Goal: Task Accomplishment & Management: Use online tool/utility

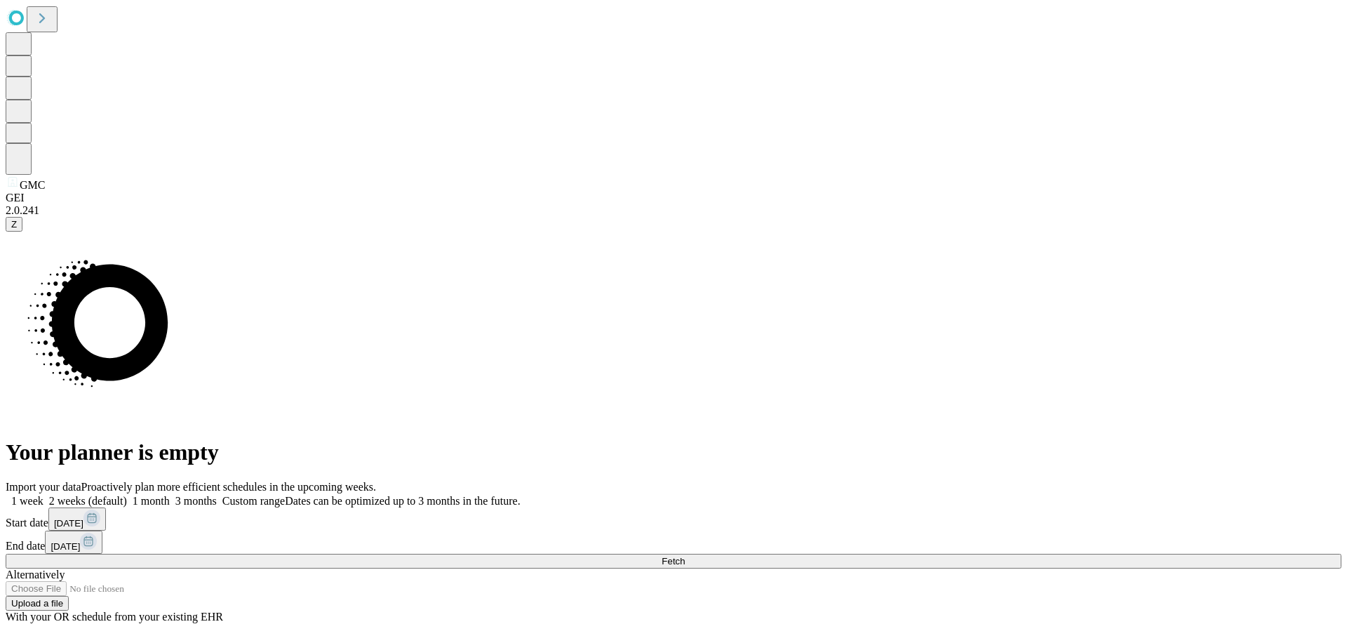
click at [521, 495] on label "Custom range Dates can be optimized up to 3 months in the future." at bounding box center [369, 501] width 304 height 12
click at [83, 518] on span "[DATE]" at bounding box center [68, 523] width 29 height 11
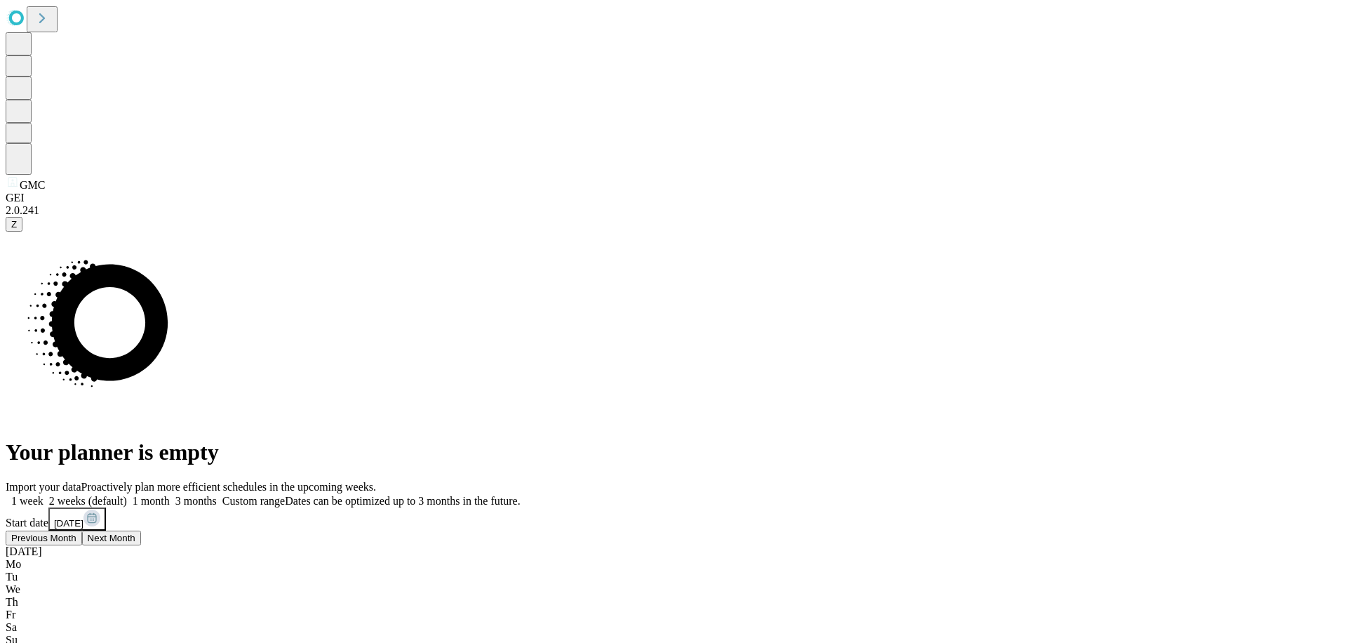
click at [82, 530] on button "Previous Month" at bounding box center [44, 537] width 76 height 15
drag, startPoint x: 1257, startPoint y: 342, endPoint x: 1195, endPoint y: 363, distance: 65.0
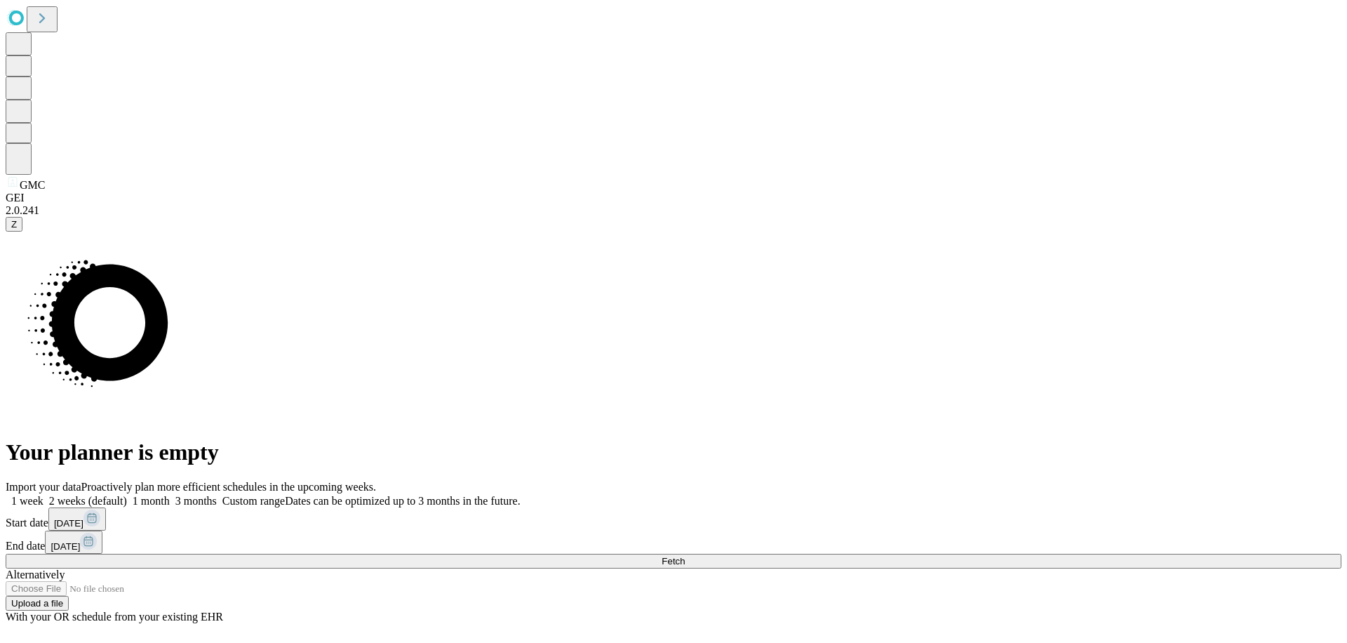
click at [1109, 554] on button "Fetch" at bounding box center [674, 561] width 1336 height 15
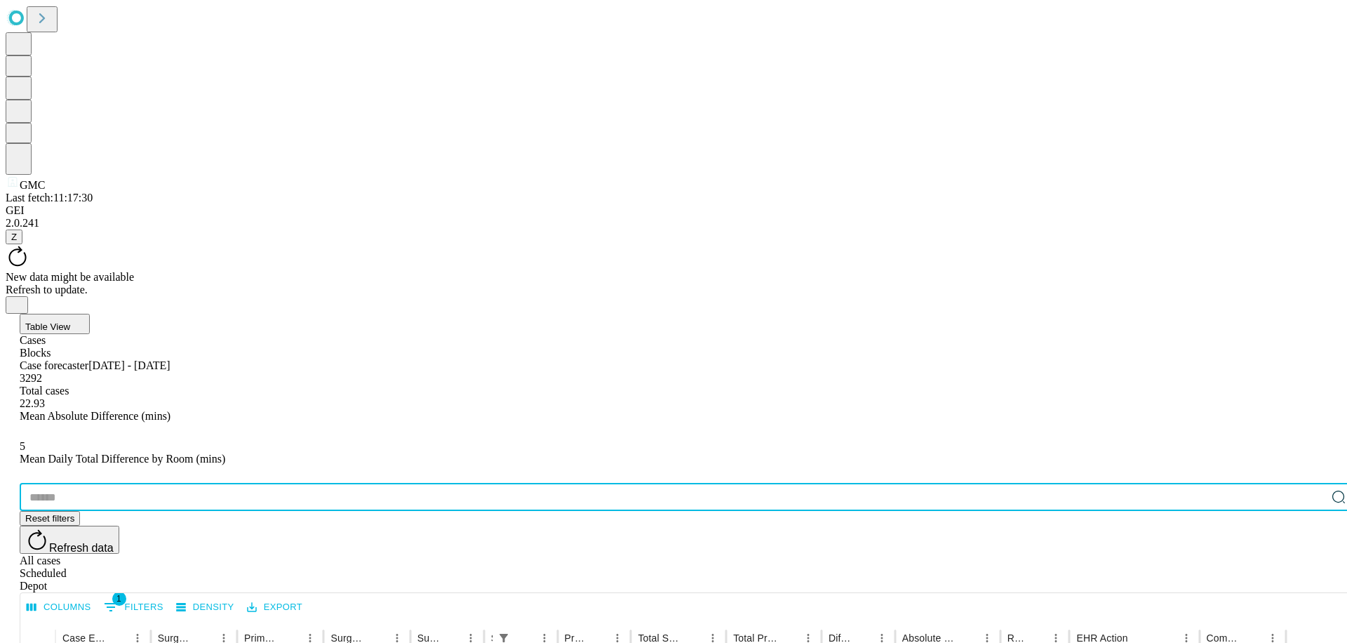
click at [154, 483] on input "text" at bounding box center [673, 497] width 1306 height 28
click at [154, 483] on input "***" at bounding box center [673, 497] width 1306 height 28
type input "******"
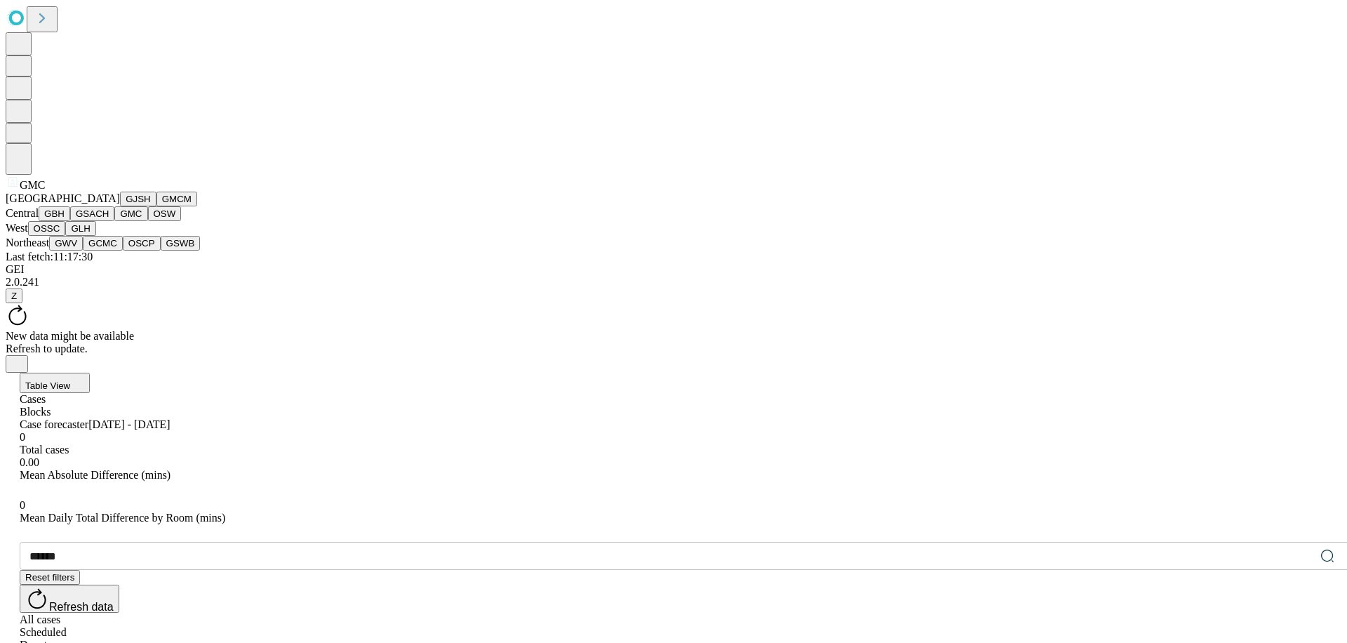
scroll to position [147, 0]
click at [66, 236] on button "OSSC" at bounding box center [47, 228] width 38 height 15
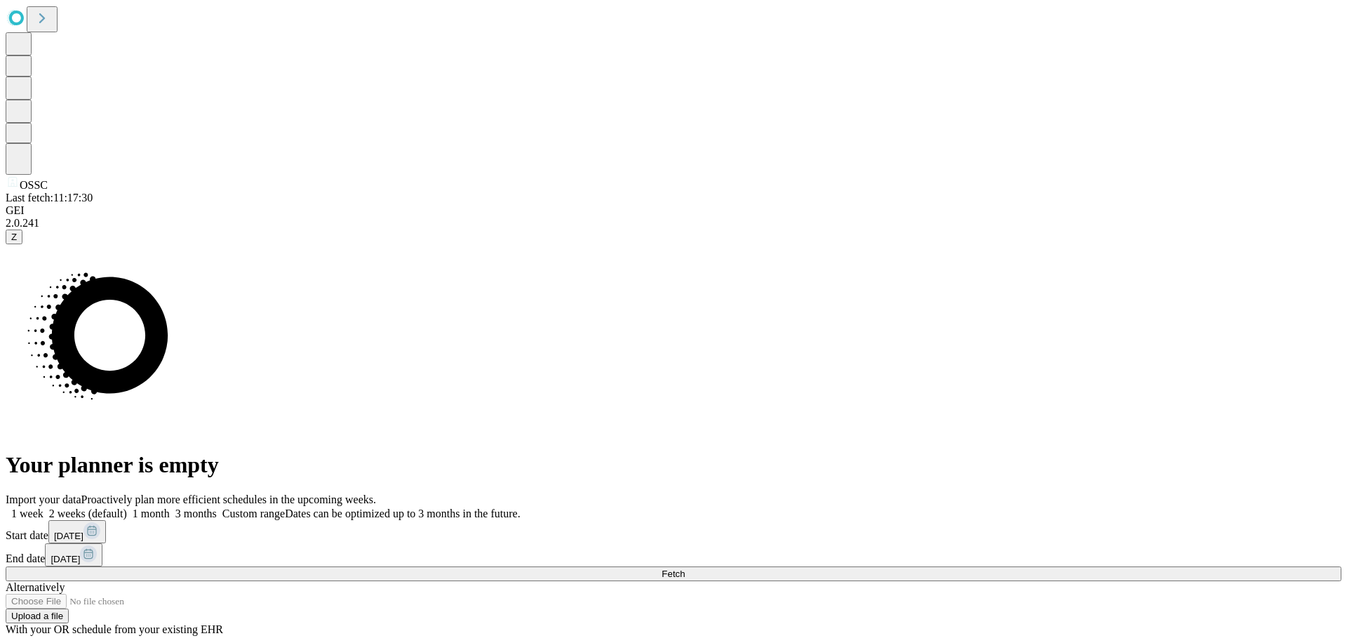
click at [521, 507] on span at bounding box center [521, 513] width 0 height 12
click at [83, 530] on span "[DATE]" at bounding box center [68, 535] width 29 height 11
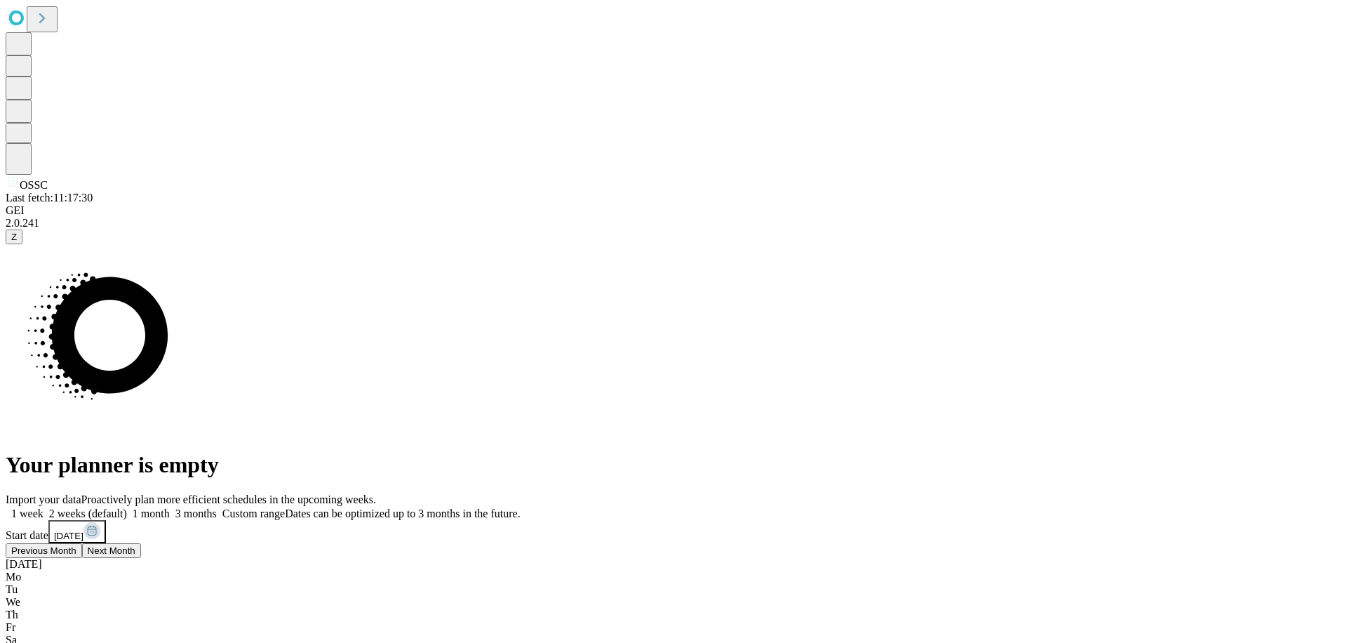
click at [82, 543] on button "Previous Month" at bounding box center [44, 550] width 76 height 15
click at [520, 507] on span "Dates can be optimized up to 3 months in the future." at bounding box center [402, 513] width 235 height 12
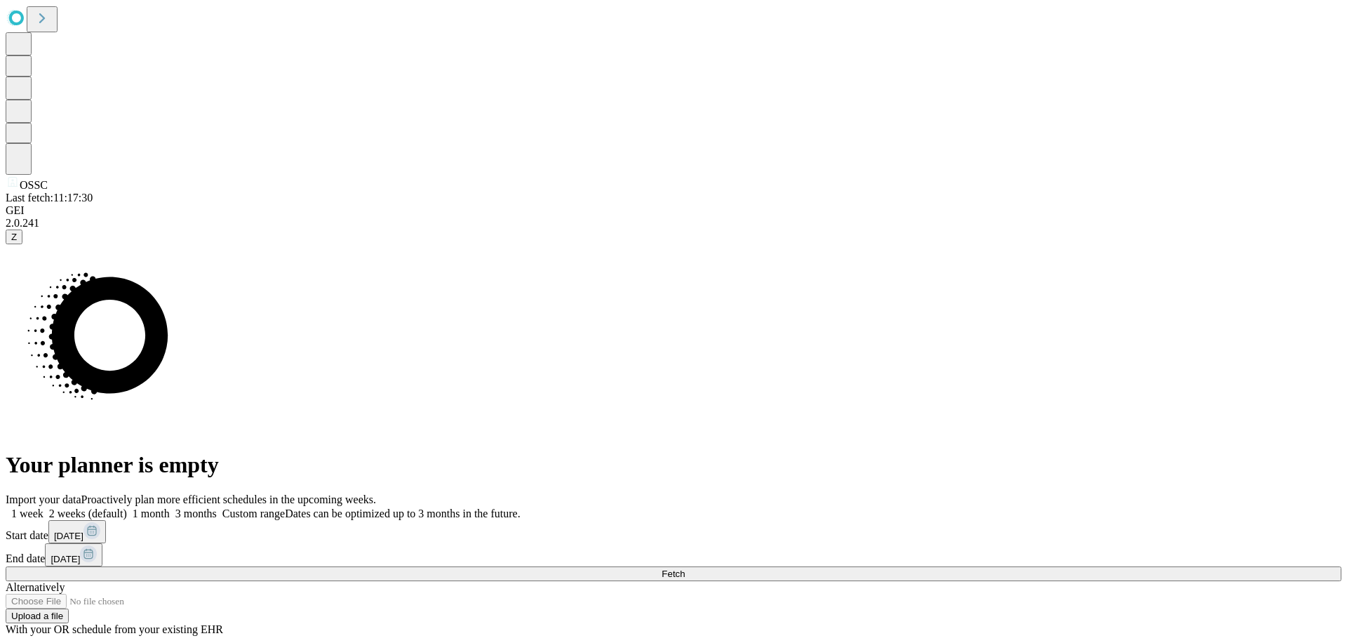
click at [1151, 566] on button "Fetch" at bounding box center [674, 573] width 1336 height 15
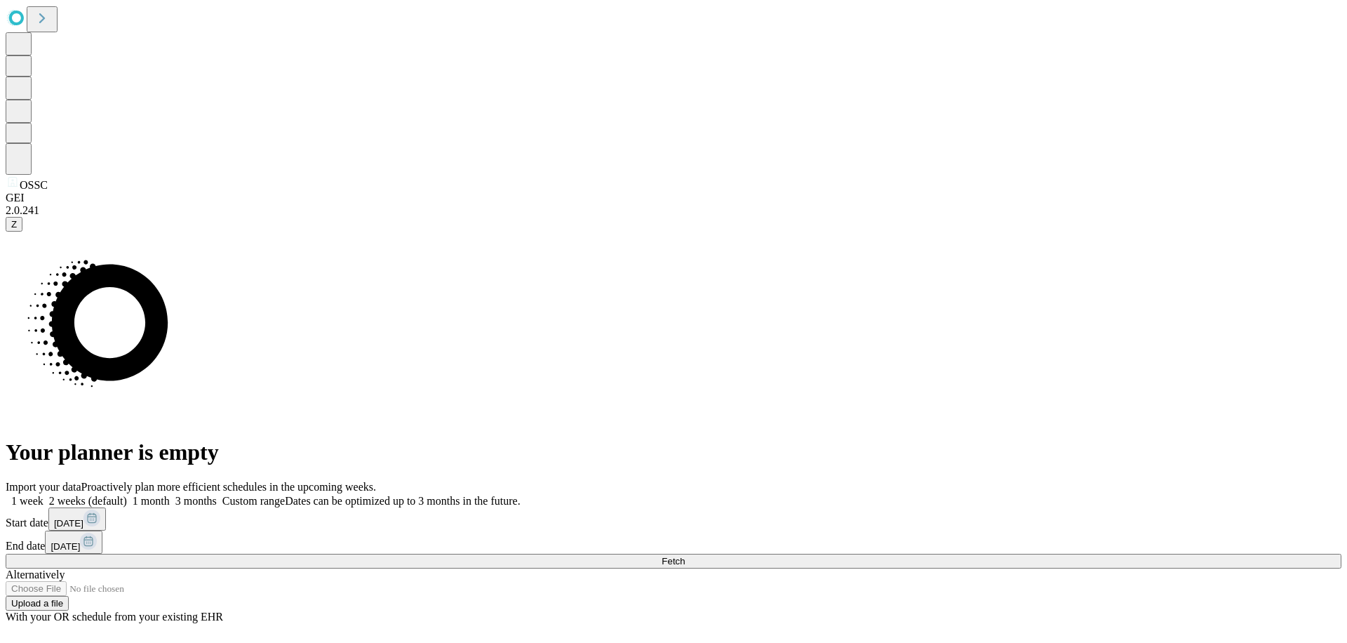
drag, startPoint x: 943, startPoint y: 315, endPoint x: 947, endPoint y: 342, distance: 27.7
click at [521, 495] on span at bounding box center [521, 501] width 0 height 12
click at [83, 518] on span "[DATE]" at bounding box center [68, 523] width 29 height 11
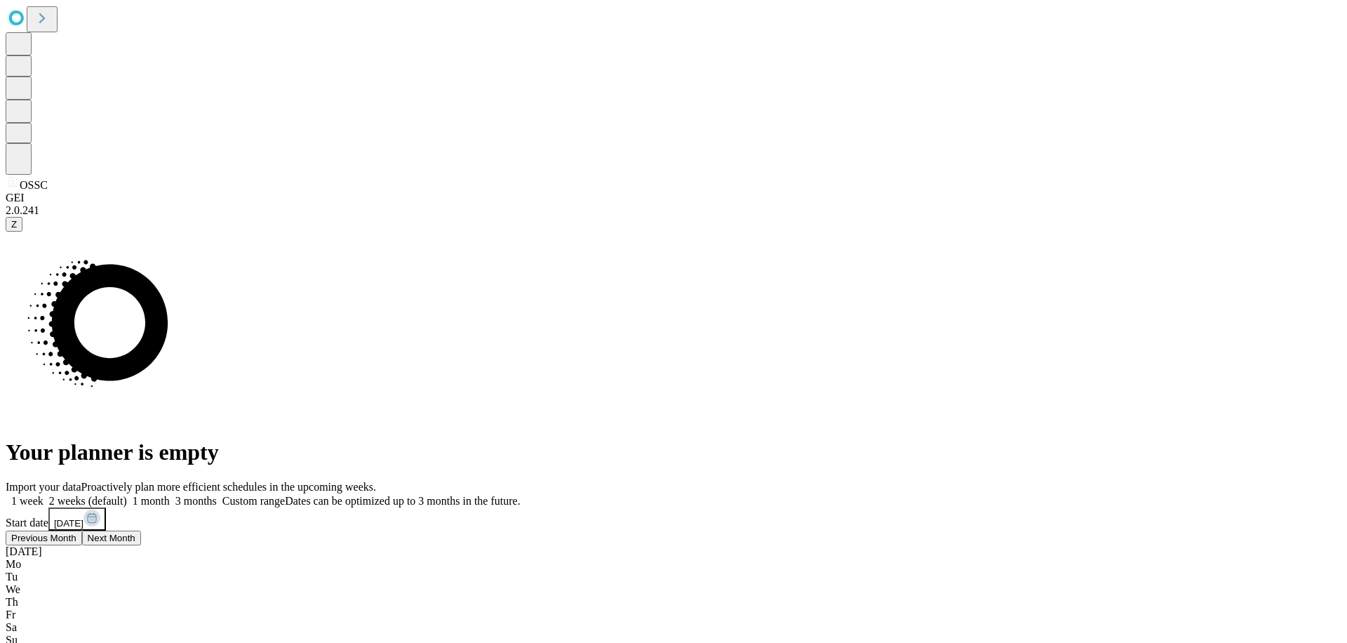
click at [76, 533] on span "Previous Month" at bounding box center [43, 538] width 65 height 11
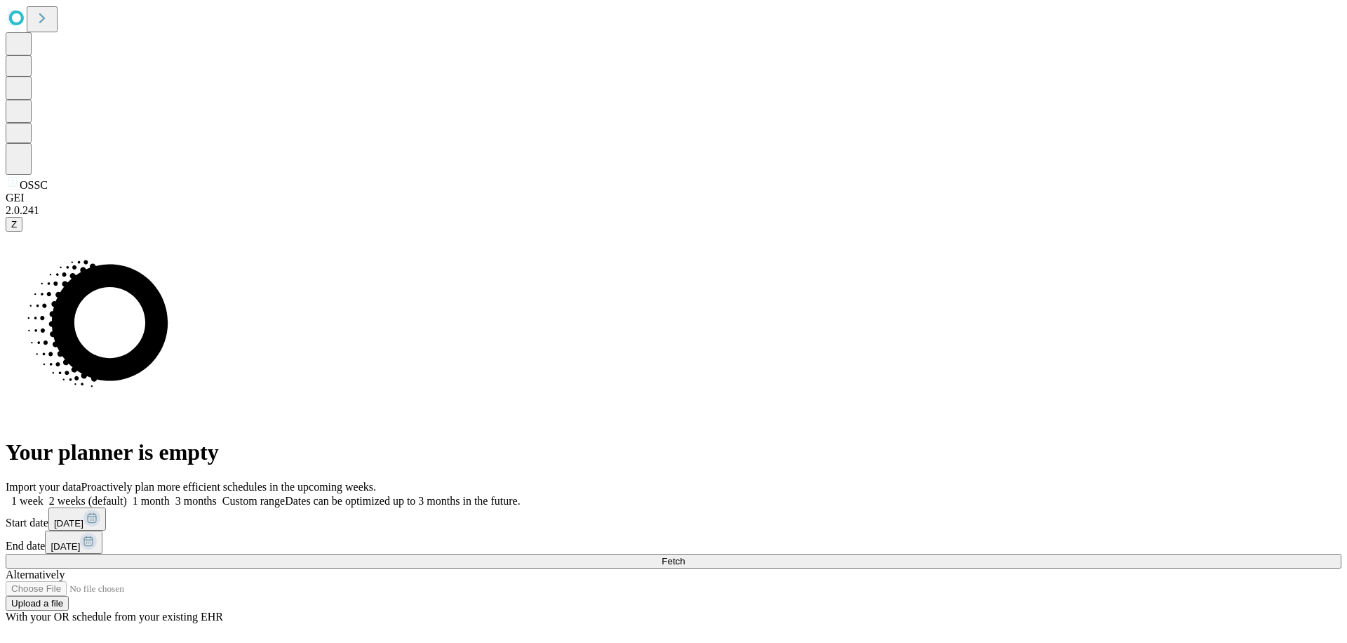
click at [521, 495] on label "Custom range Dates can be optimized up to 3 months in the future." at bounding box center [369, 501] width 304 height 12
click at [102, 530] on button "[DATE]" at bounding box center [74, 541] width 58 height 23
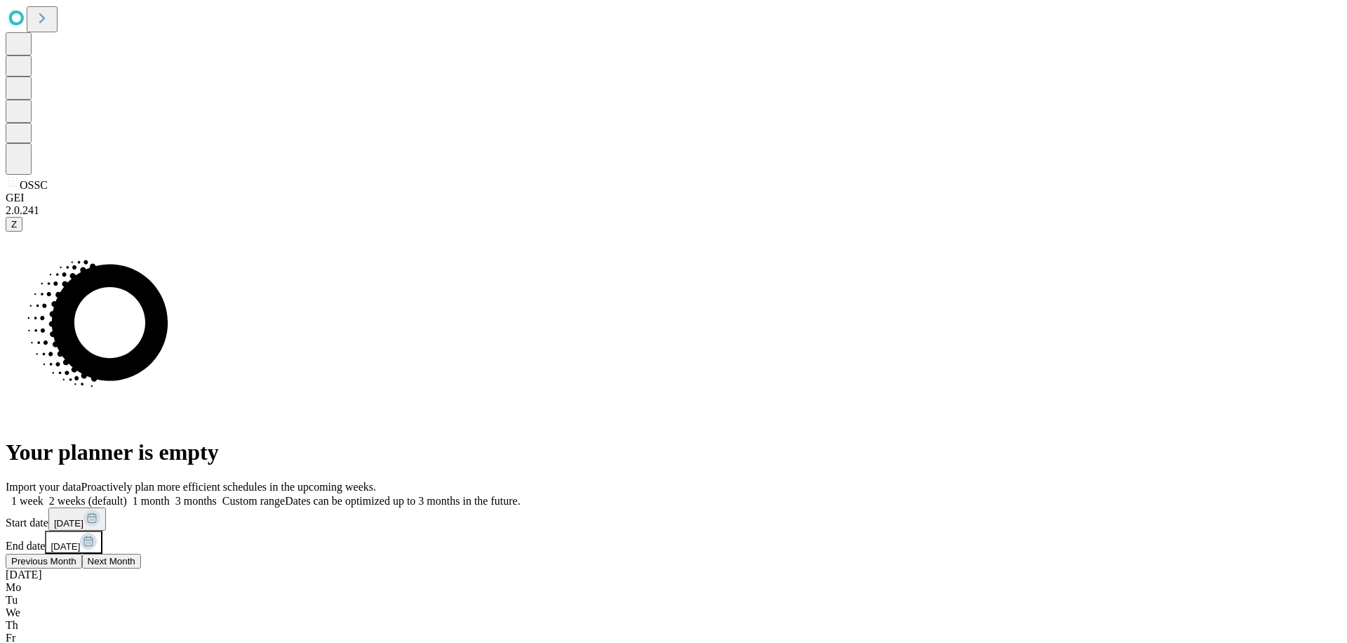
drag, startPoint x: 1214, startPoint y: 308, endPoint x: 1197, endPoint y: 339, distance: 35.5
click at [521, 495] on label "Custom range Dates can be optimized up to 3 months in the future." at bounding box center [369, 501] width 304 height 12
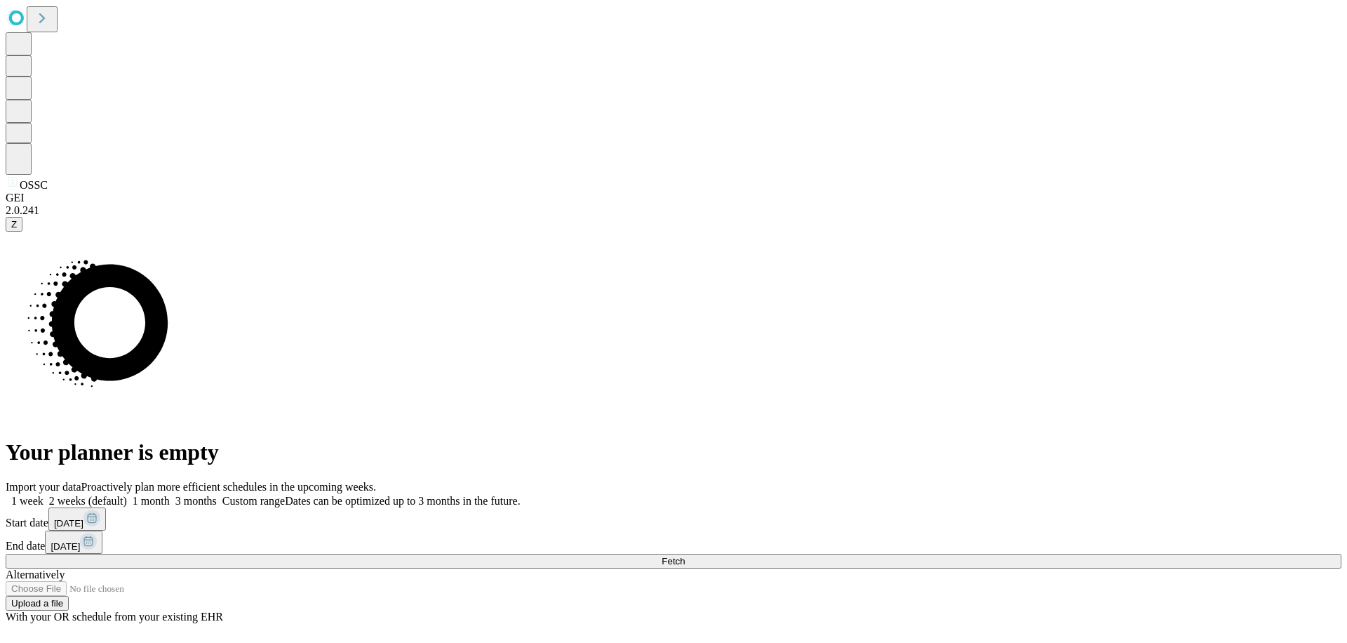
click at [685, 556] on span "Fetch" at bounding box center [673, 561] width 23 height 11
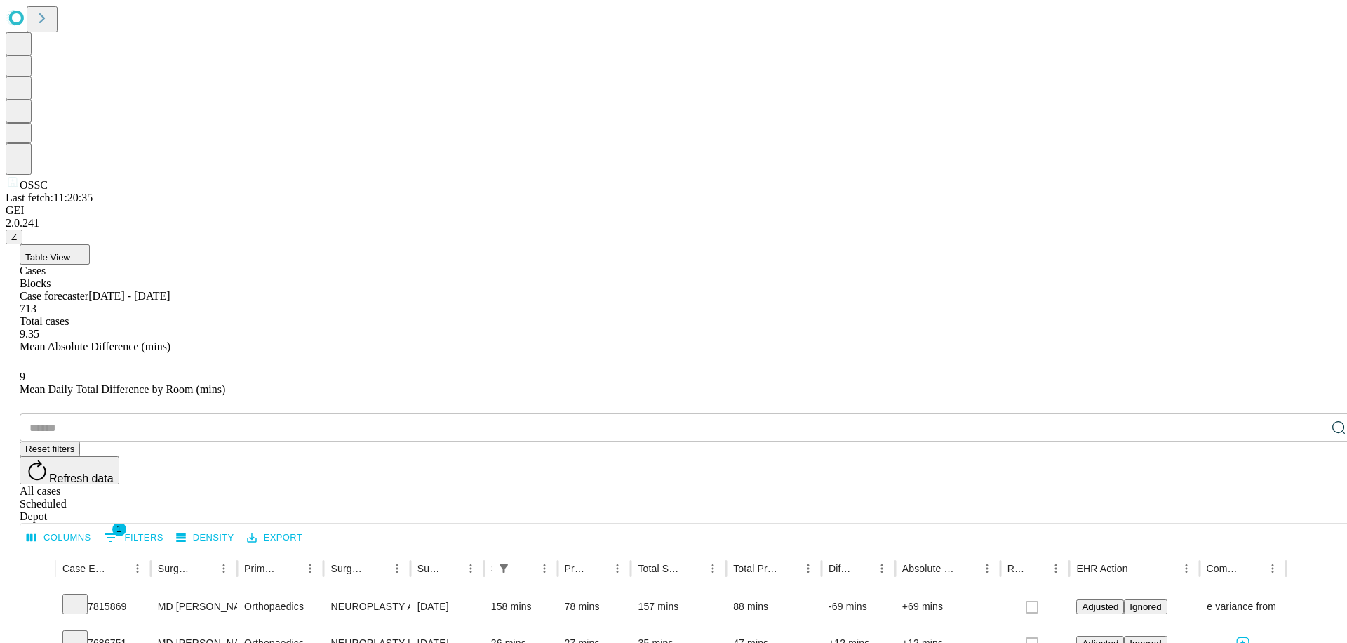
click at [114, 413] on input "text" at bounding box center [673, 427] width 1306 height 28
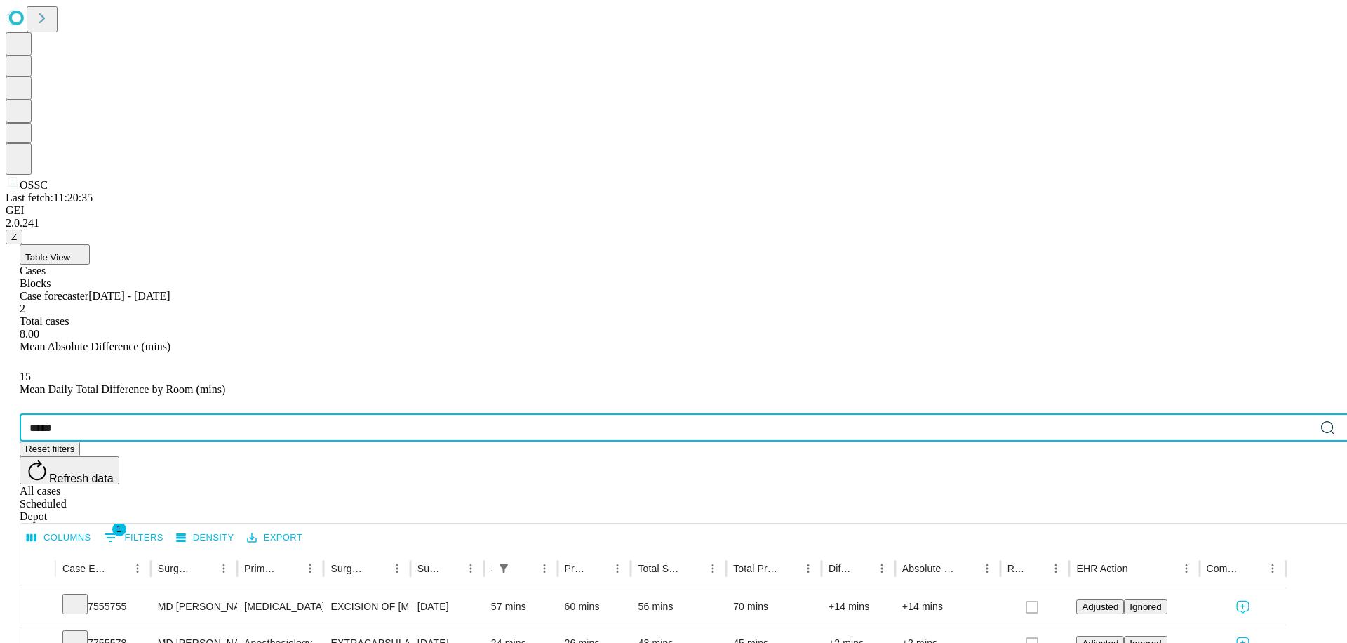
type input "*****"
click at [41, 603] on icon "Expand" at bounding box center [37, 605] width 7 height 4
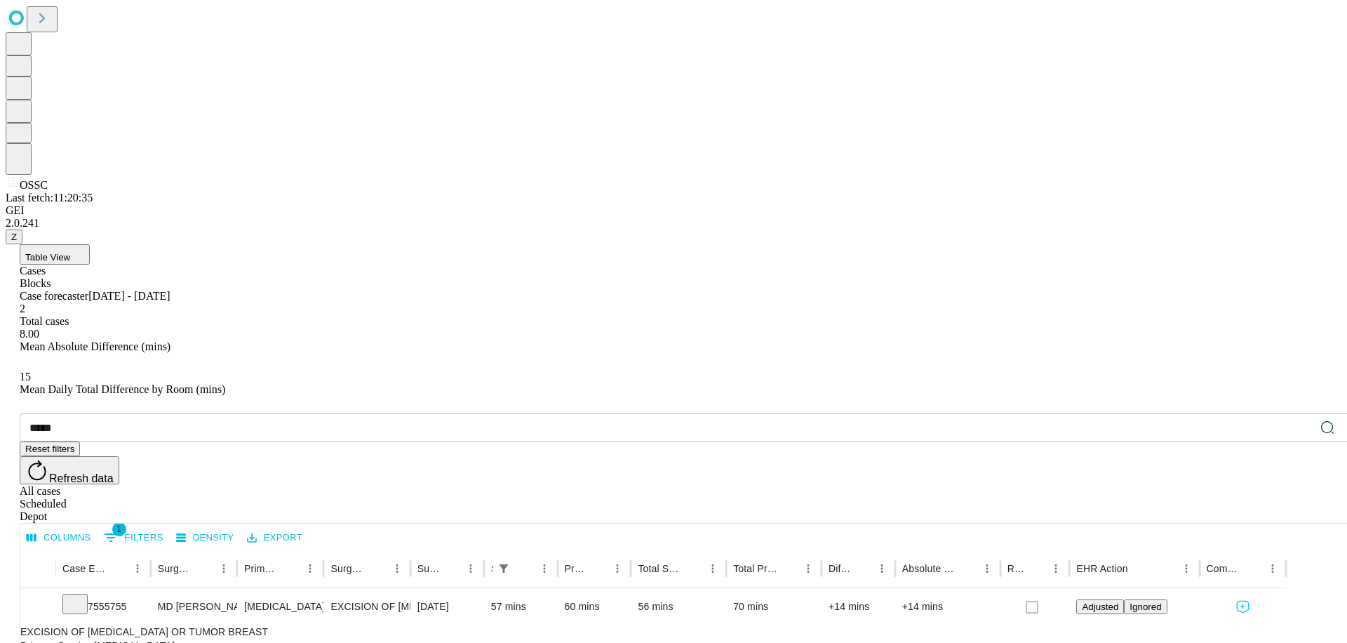
click at [1334, 420] on icon at bounding box center [1339, 425] width 11 height 11
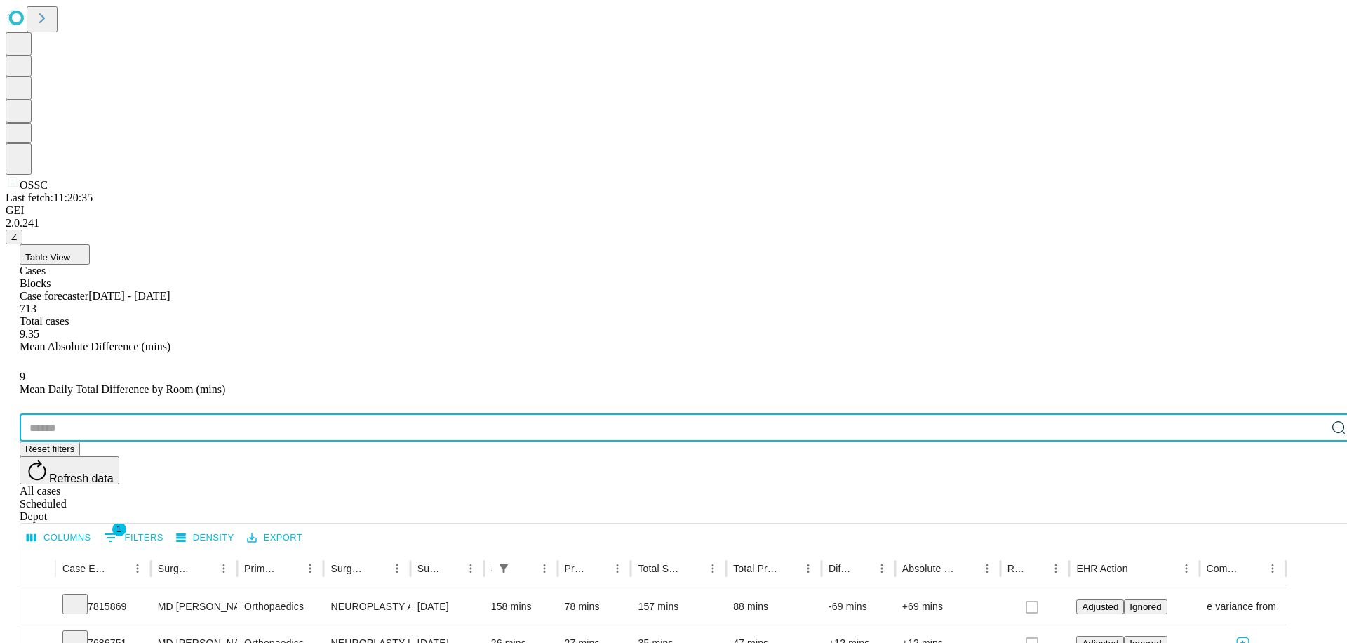
click at [145, 413] on input "text" at bounding box center [673, 427] width 1306 height 28
type input "*******"
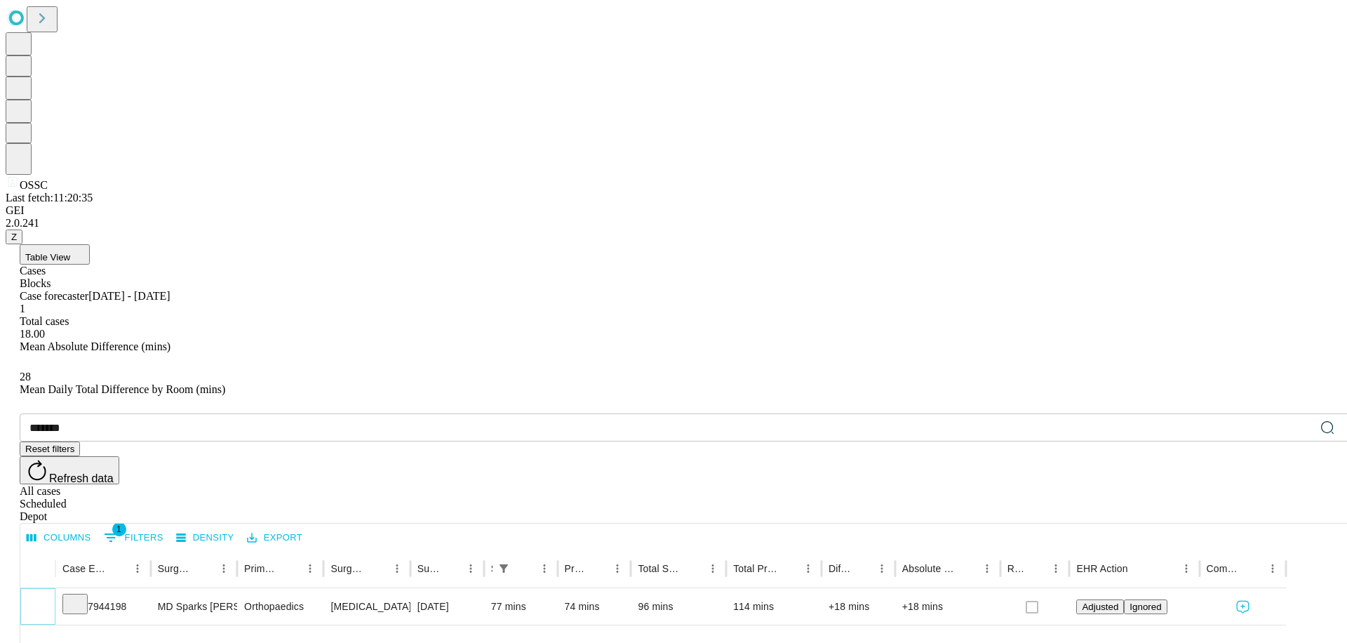
click at [45, 598] on icon "Expand" at bounding box center [38, 605] width 14 height 14
click at [45, 600] on icon "Collapse" at bounding box center [38, 607] width 14 height 14
drag, startPoint x: 265, startPoint y: 205, endPoint x: 146, endPoint y: 213, distance: 118.8
click at [1334, 420] on icon at bounding box center [1339, 425] width 11 height 11
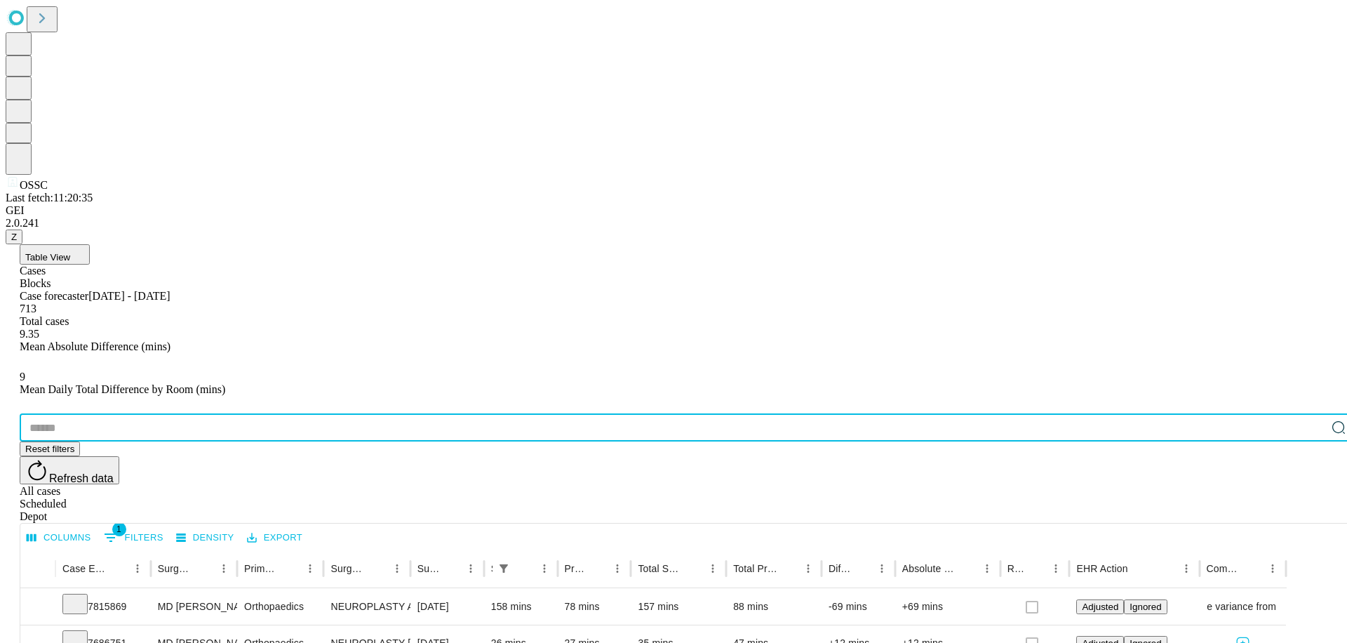
click at [146, 413] on input "text" at bounding box center [673, 427] width 1306 height 28
type input "*******"
click at [45, 598] on icon "Expand" at bounding box center [38, 605] width 14 height 14
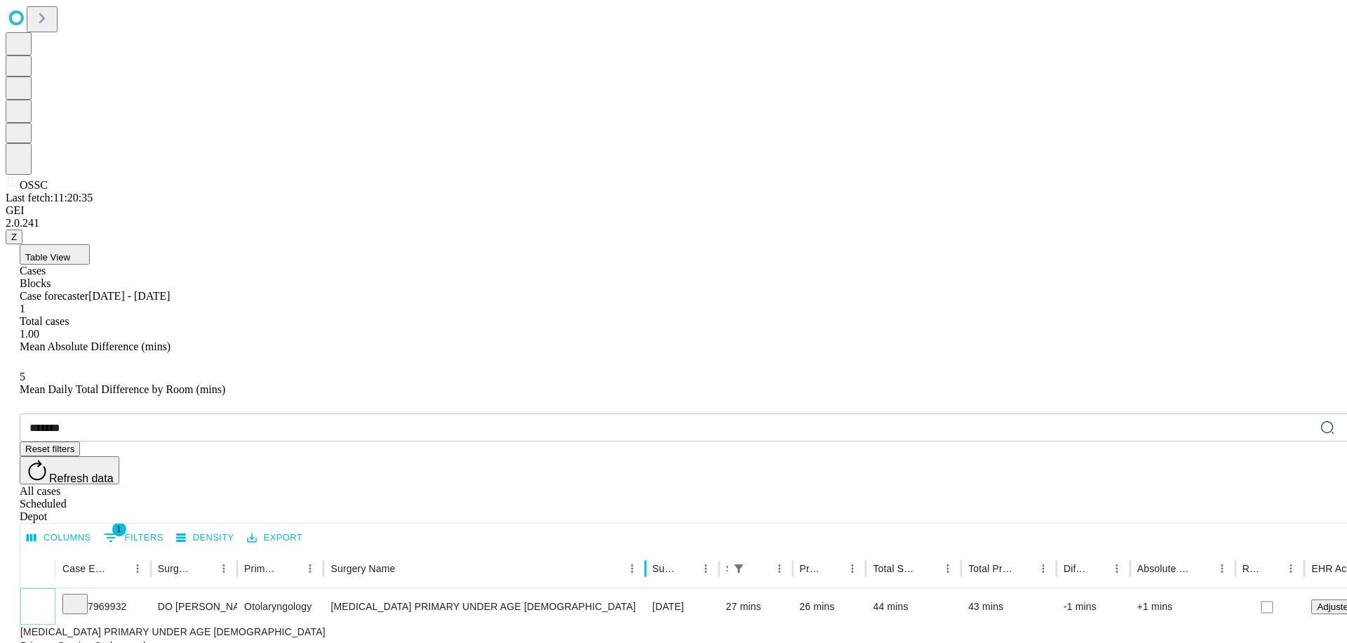
drag, startPoint x: 457, startPoint y: 277, endPoint x: 692, endPoint y: 282, distance: 235.1
click at [649, 549] on div at bounding box center [645, 568] width 7 height 39
